Goal: Transaction & Acquisition: Purchase product/service

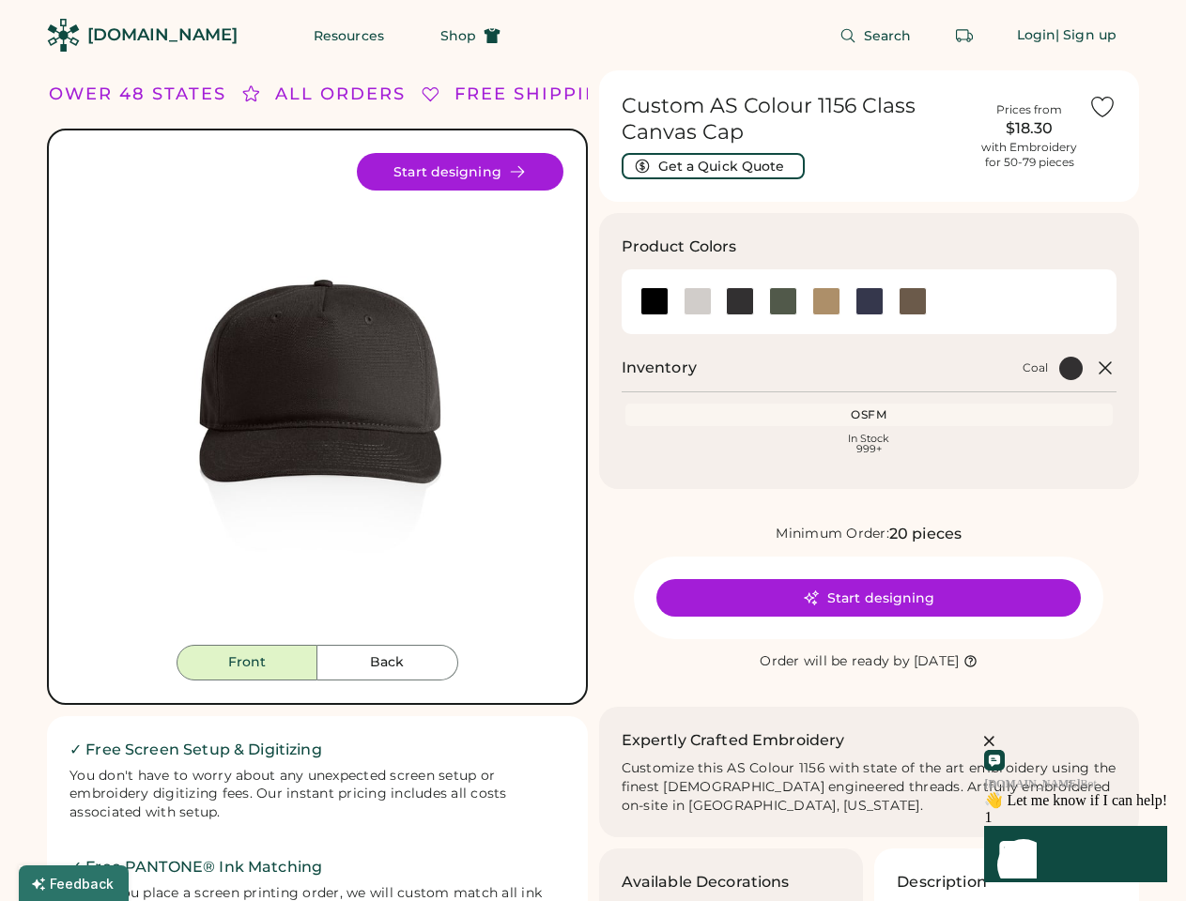
click at [592, 451] on div "FREE SHIPPING LOWER 48 STATES ALL ORDERS FREE SHIPPING LOWER 48 STATES ALL ORDE…" at bounding box center [593, 629] width 1092 height 1119
click at [592, 485] on div "FREE SHIPPING LOWER 48 STATES ALL ORDERS FREE SHIPPING LOWER 48 STATES ALL ORDE…" at bounding box center [593, 629] width 1092 height 1119
click at [317, 485] on img at bounding box center [317, 399] width 492 height 492
click at [317, 94] on div "ALL ORDERS" at bounding box center [310, 94] width 130 height 25
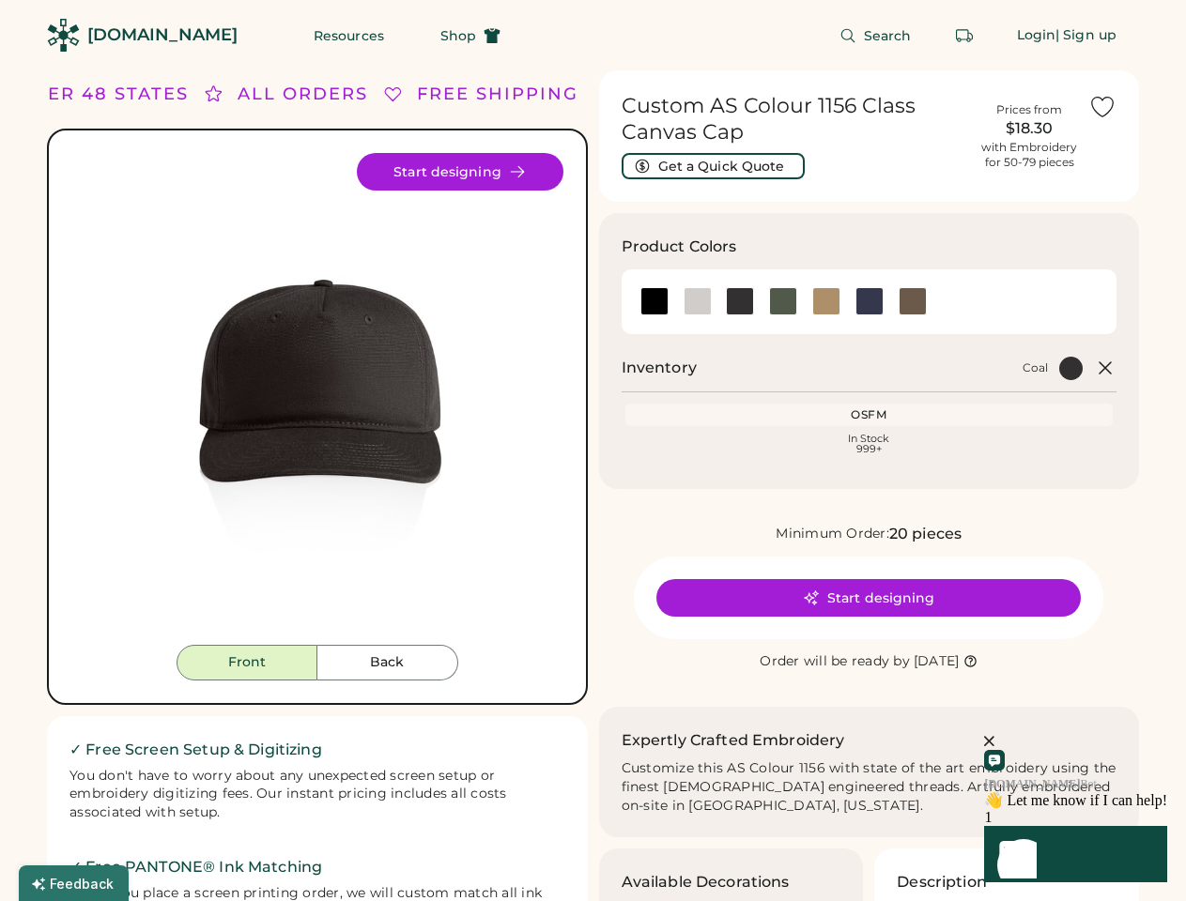
click at [592, 94] on div "FREE SHIPPING LOWER 48 STATES ALL ORDERS FREE SHIPPING LOWER 48 STATES ALL ORDE…" at bounding box center [593, 629] width 1092 height 1119
click at [132, 94] on div "LOWER 48 STATES" at bounding box center [72, 94] width 190 height 25
click at [252, 94] on div "ALL ORDERS" at bounding box center [272, 94] width 130 height 25
